Goal: Navigation & Orientation: Find specific page/section

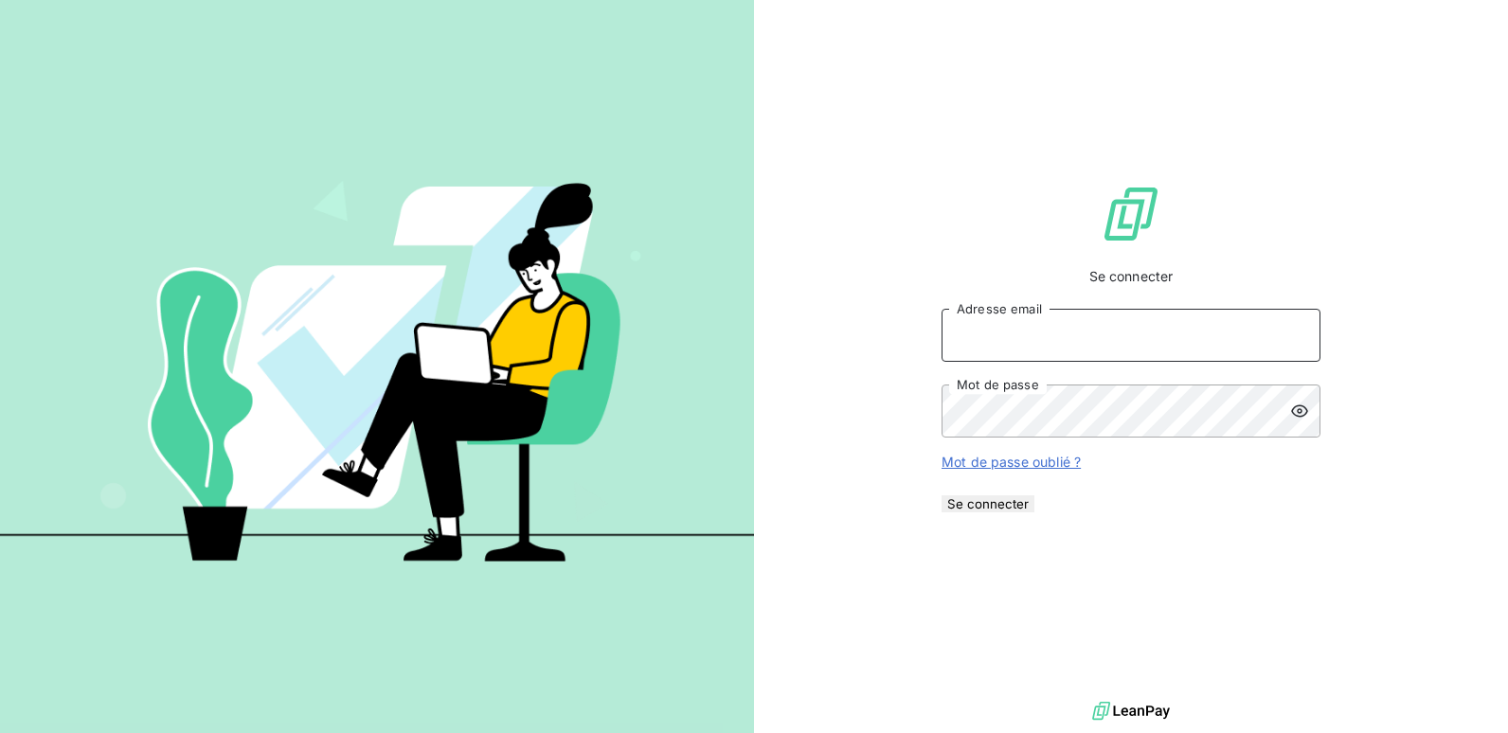
type input "[EMAIL_ADDRESS][DOMAIN_NAME]"
click at [1035, 513] on button "Se connecter" at bounding box center [988, 503] width 93 height 17
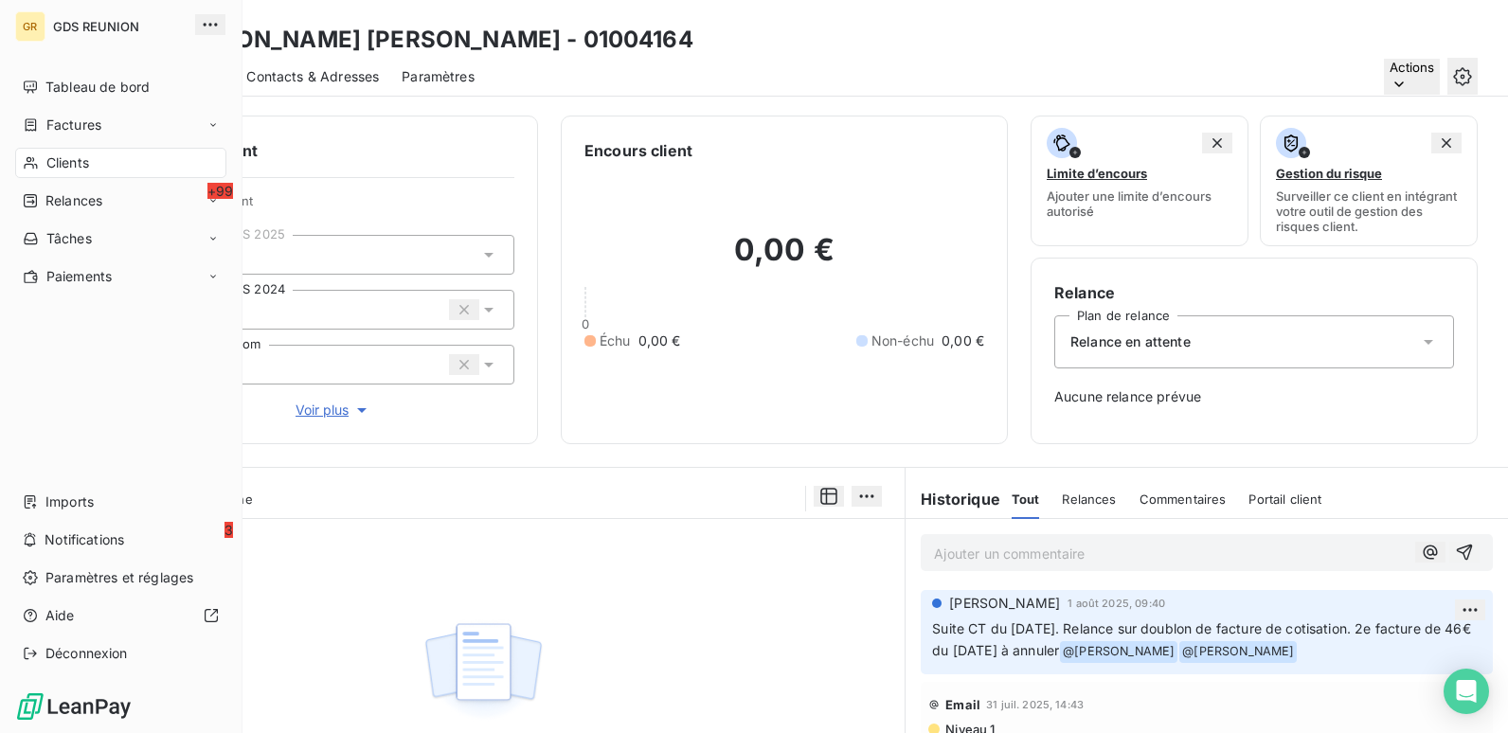
click at [28, 24] on div "GR" at bounding box center [30, 26] width 30 height 30
click at [50, 84] on span "Tableau de bord" at bounding box center [97, 87] width 104 height 19
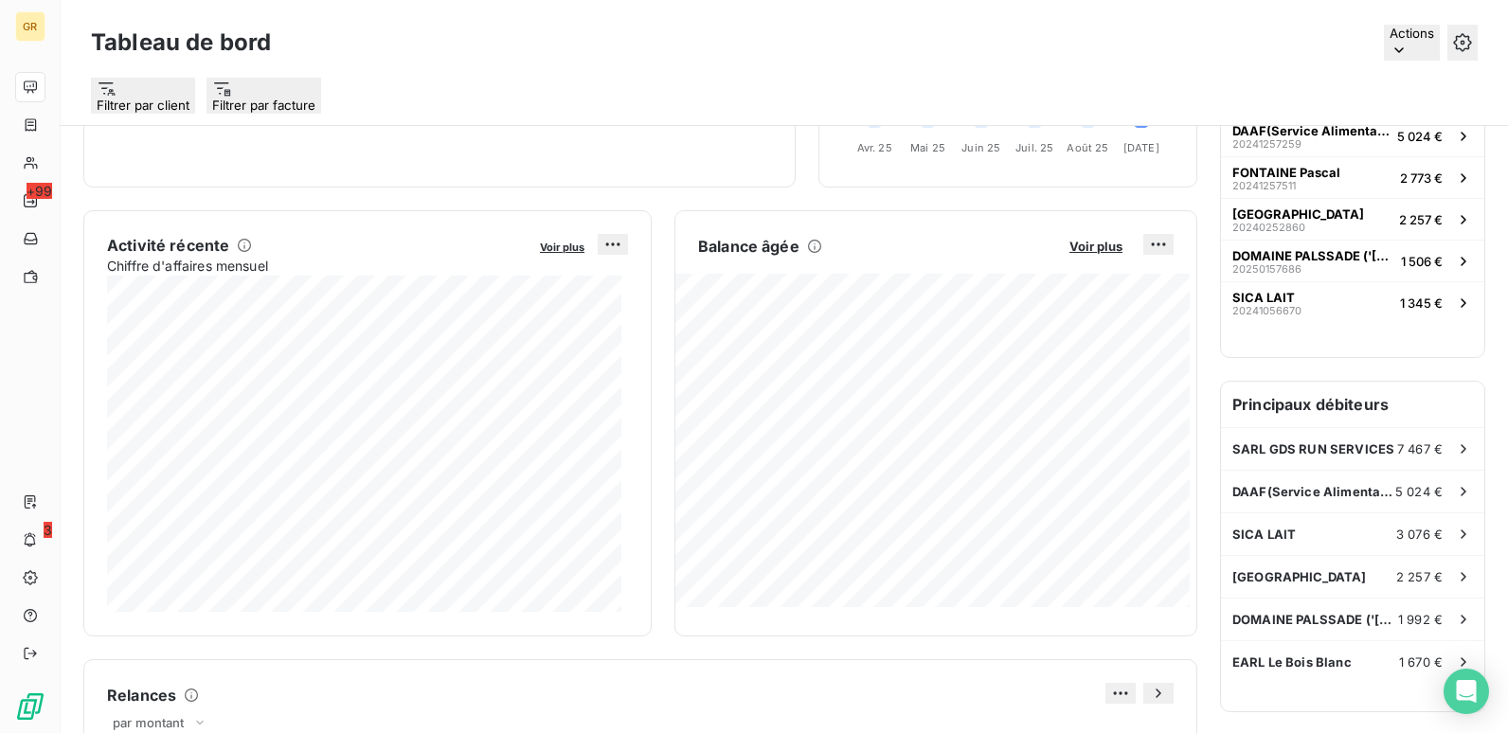
scroll to position [285, 0]
